Goal: Communication & Community: Answer question/provide support

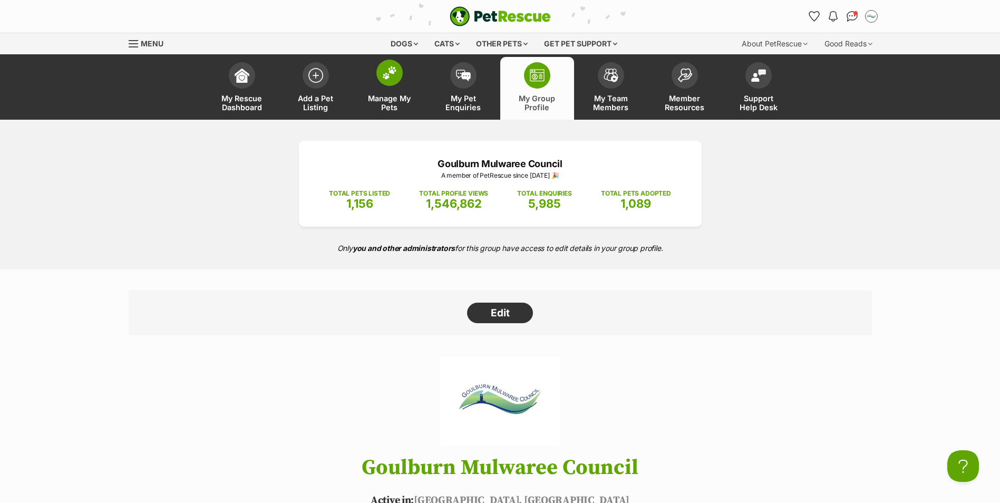
click at [387, 81] on span at bounding box center [389, 73] width 26 height 26
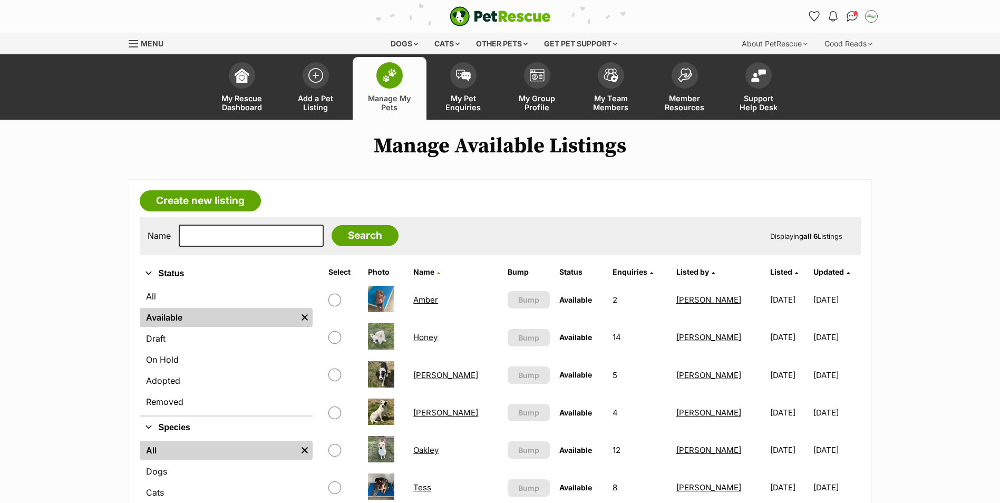
click at [428, 342] on link "Honey" at bounding box center [425, 337] width 24 height 10
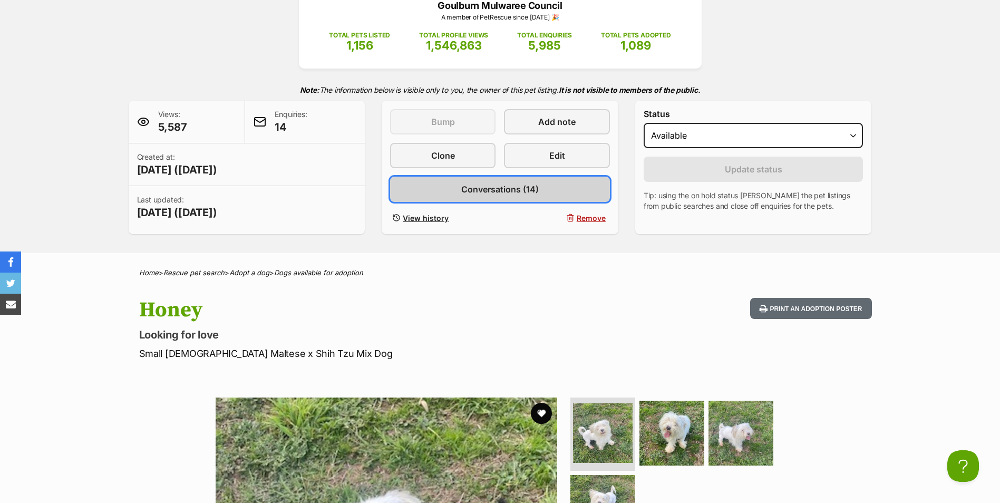
click at [504, 196] on link "Conversations (14)" at bounding box center [500, 189] width 220 height 25
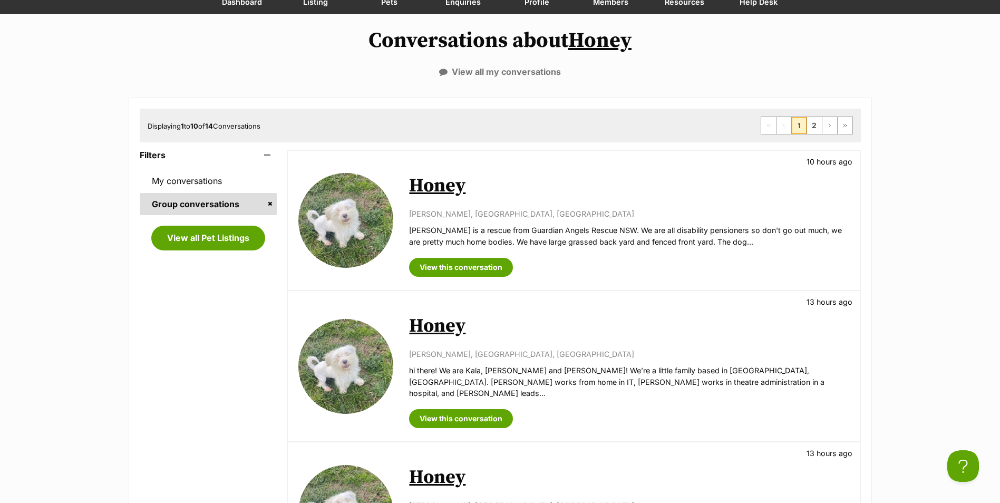
scroll to position [158, 0]
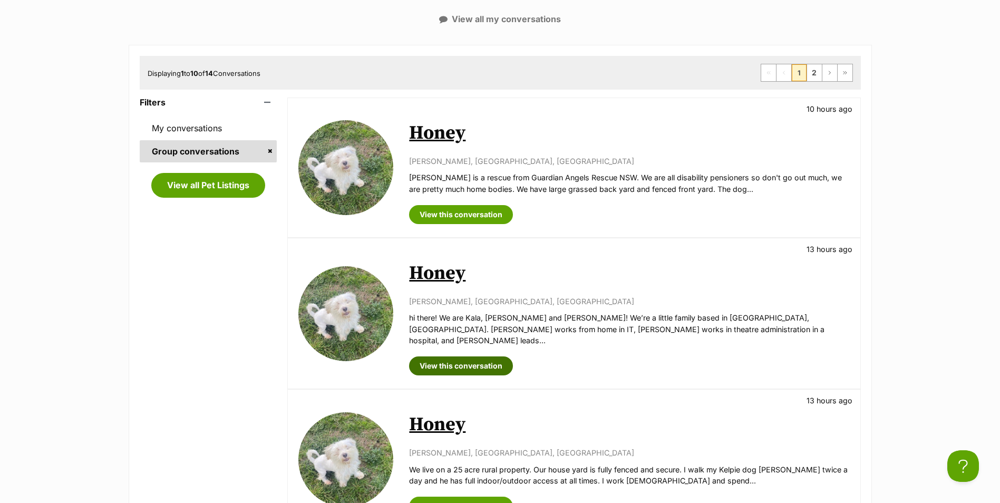
click at [469, 356] on link "View this conversation" at bounding box center [461, 365] width 104 height 19
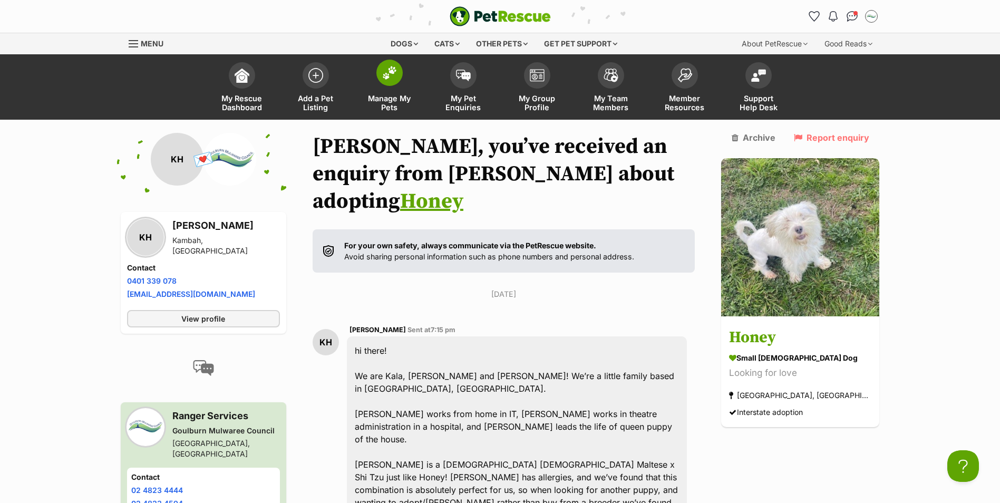
click at [387, 86] on link "Manage My Pets" at bounding box center [390, 88] width 74 height 63
